Goal: Obtain resource: Download file/media

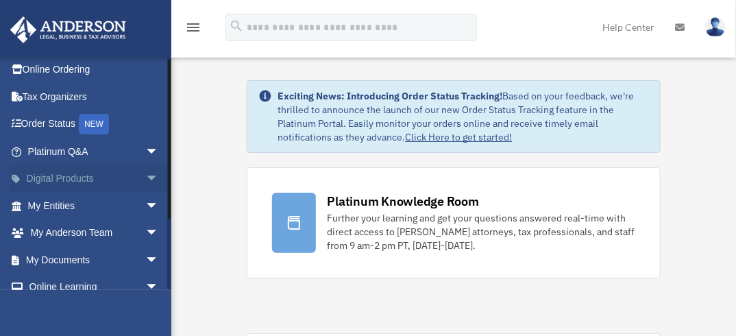
scroll to position [99, 0]
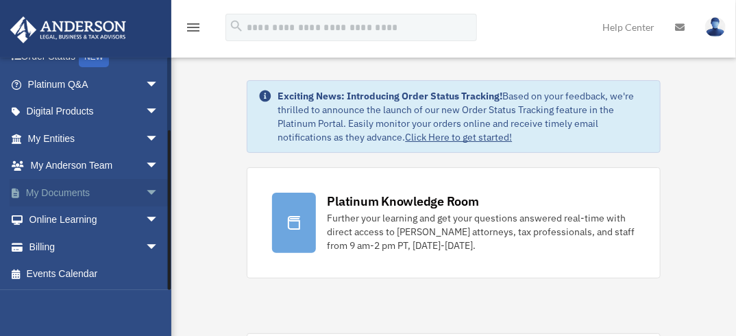
click at [145, 189] on span "arrow_drop_down" at bounding box center [158, 193] width 27 height 28
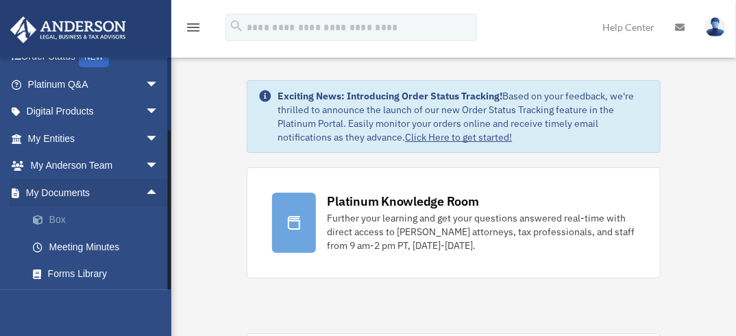
click at [80, 216] on link "Box" at bounding box center [99, 219] width 160 height 27
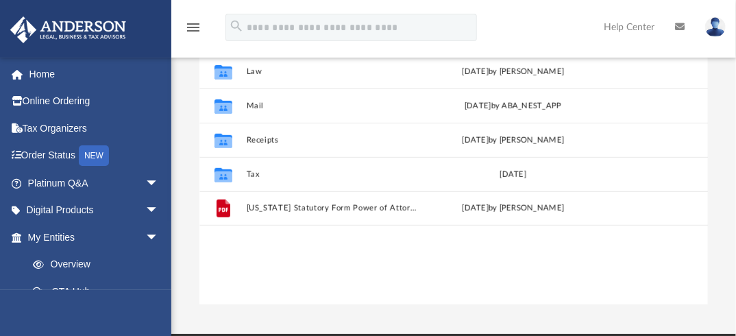
scroll to position [219, 0]
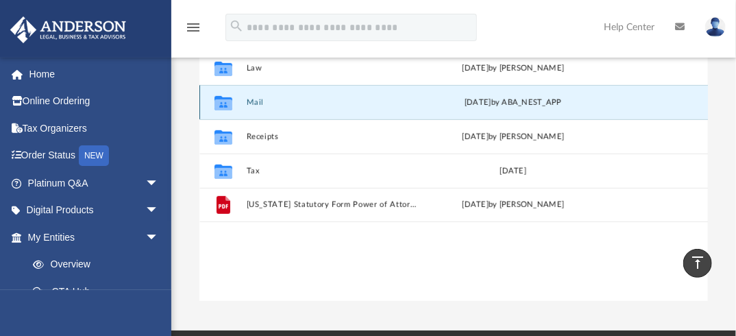
click at [253, 104] on button "Mail" at bounding box center [334, 102] width 174 height 9
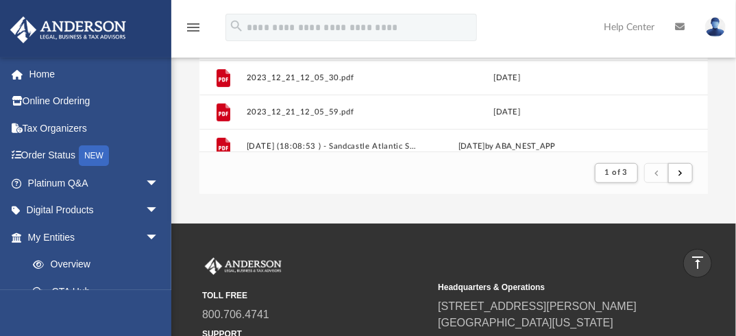
scroll to position [344, 0]
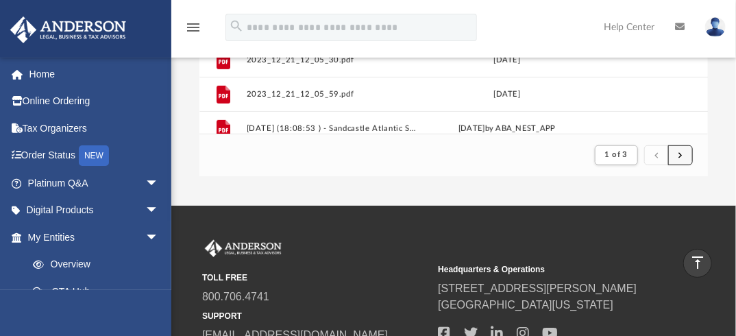
click at [682, 151] on span "submit" at bounding box center [681, 155] width 4 height 8
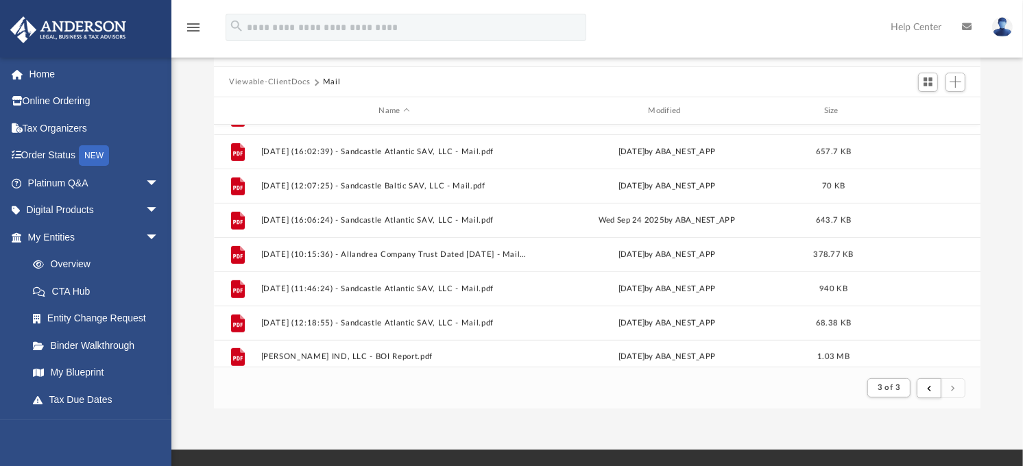
scroll to position [717, 0]
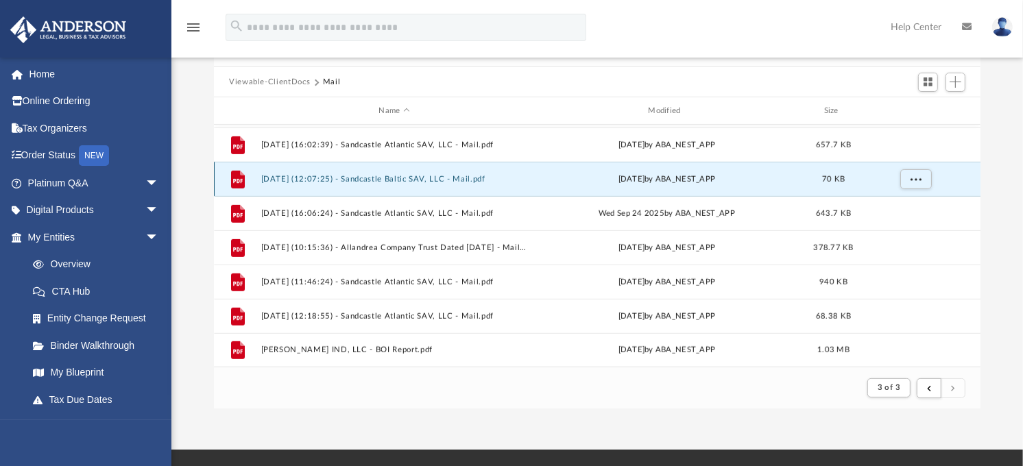
click at [405, 181] on button "[DATE] (12:07:25) - Sandcastle Baltic SAV, LLC - Mail.pdf" at bounding box center [394, 179] width 267 height 9
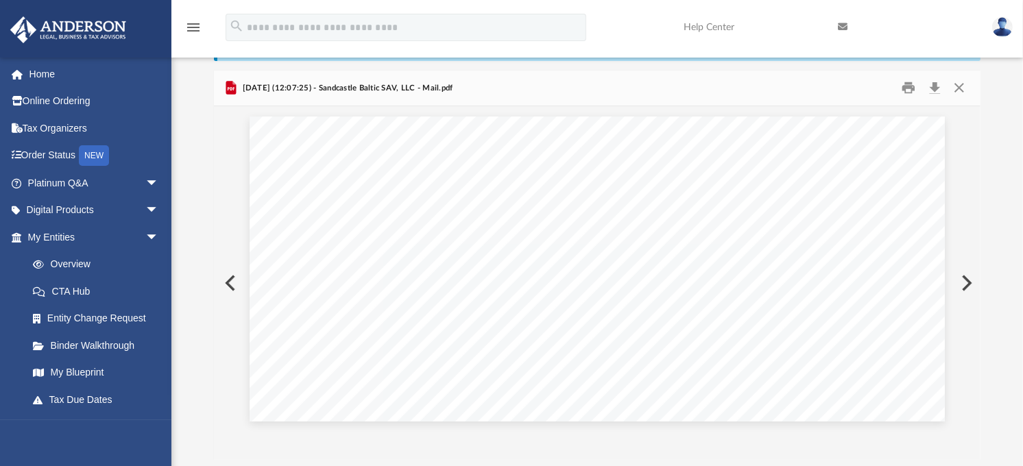
scroll to position [37, 0]
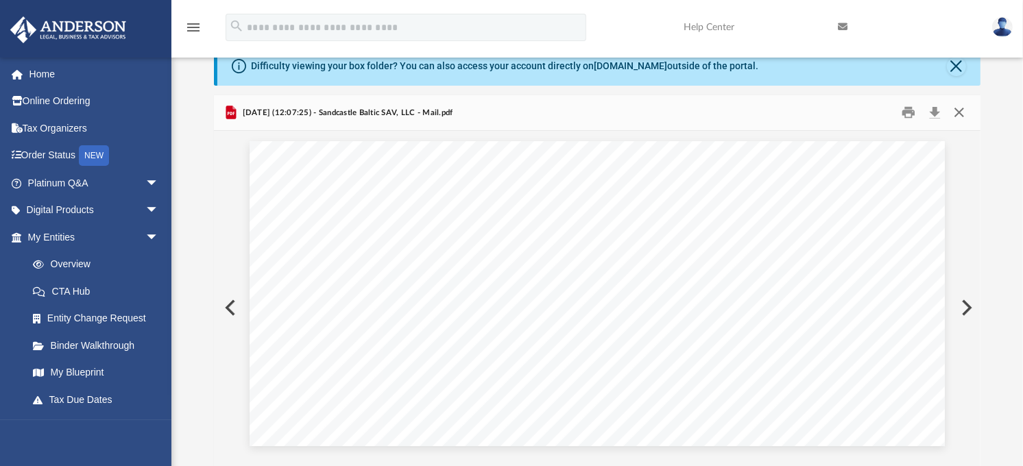
click at [736, 112] on button "Close" at bounding box center [959, 112] width 25 height 21
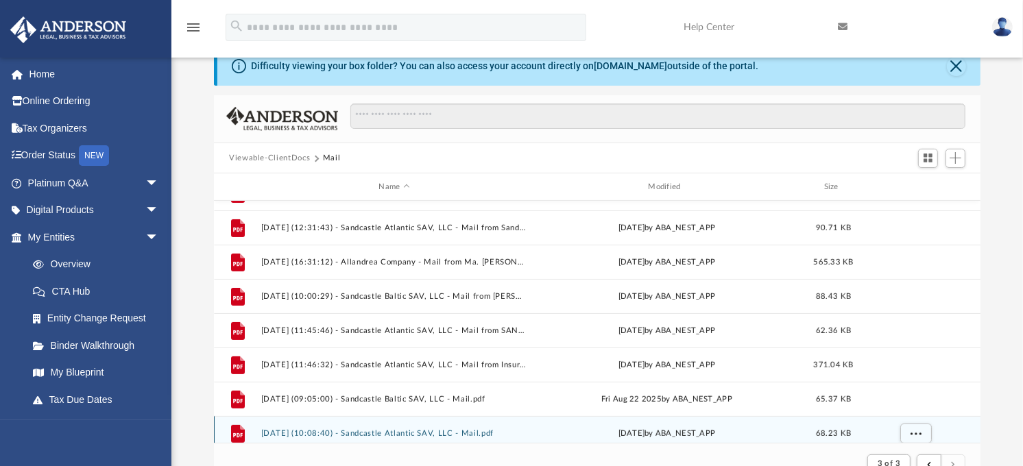
scroll to position [413, 0]
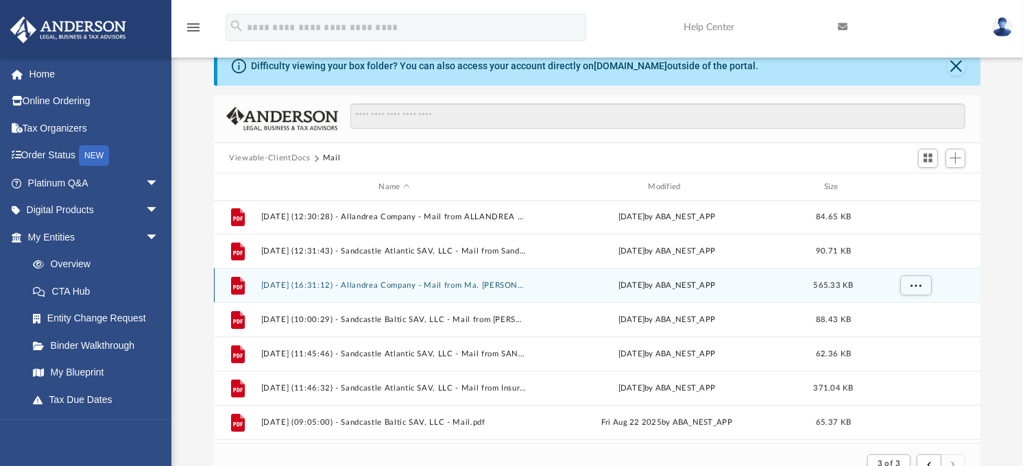
click at [443, 285] on button "[DATE] (16:31:12) - Allandrea Company - Mail from Ma. [PERSON_NAME].pdf" at bounding box center [394, 285] width 267 height 9
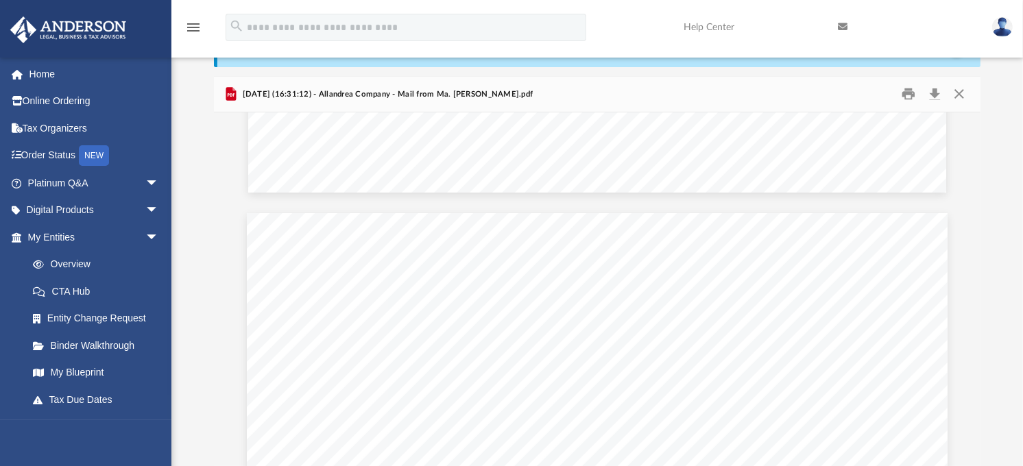
scroll to position [2133, 0]
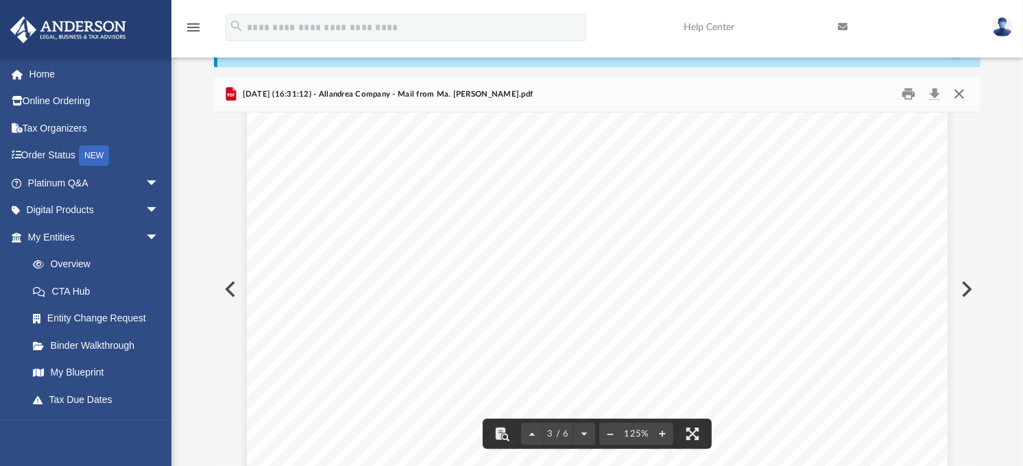
click at [736, 93] on button "Close" at bounding box center [959, 94] width 25 height 21
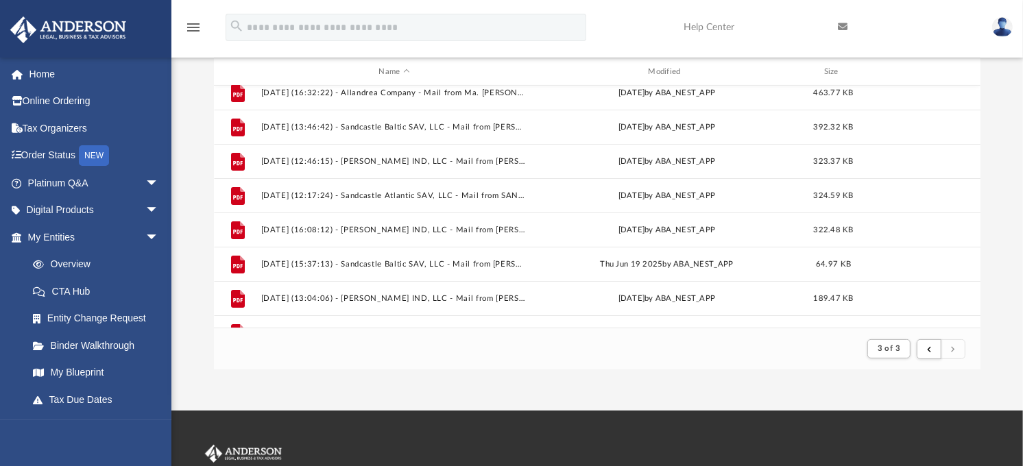
scroll to position [0, 0]
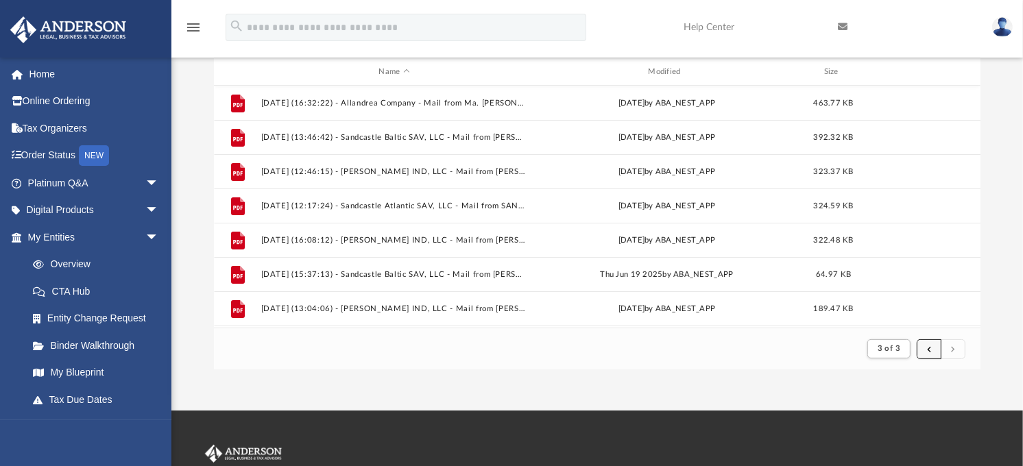
click at [736, 335] on button "submit" at bounding box center [929, 349] width 25 height 20
